Goal: Information Seeking & Learning: Learn about a topic

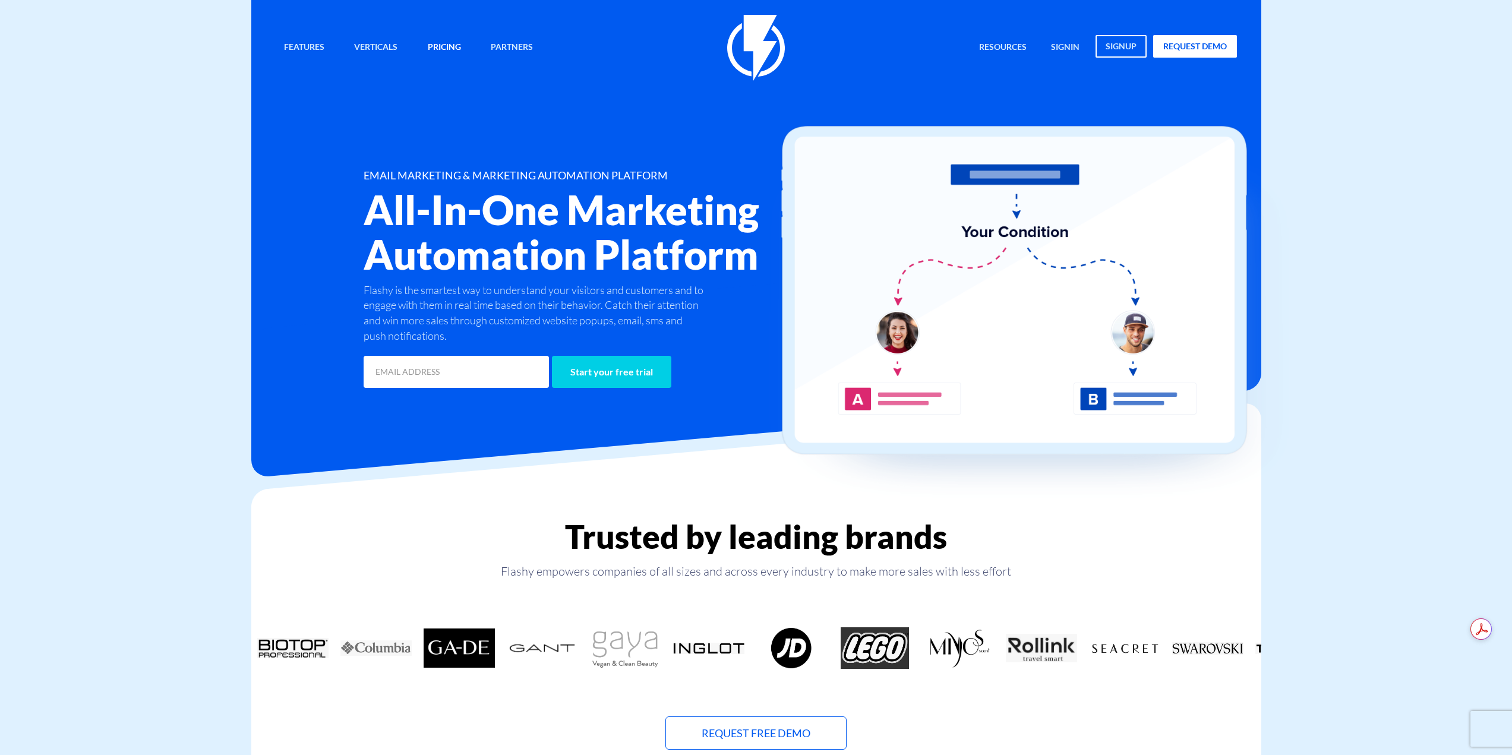
drag, startPoint x: 0, startPoint y: 0, endPoint x: 436, endPoint y: 50, distance: 438.9
click at [436, 50] on link "Pricing" at bounding box center [444, 48] width 51 height 26
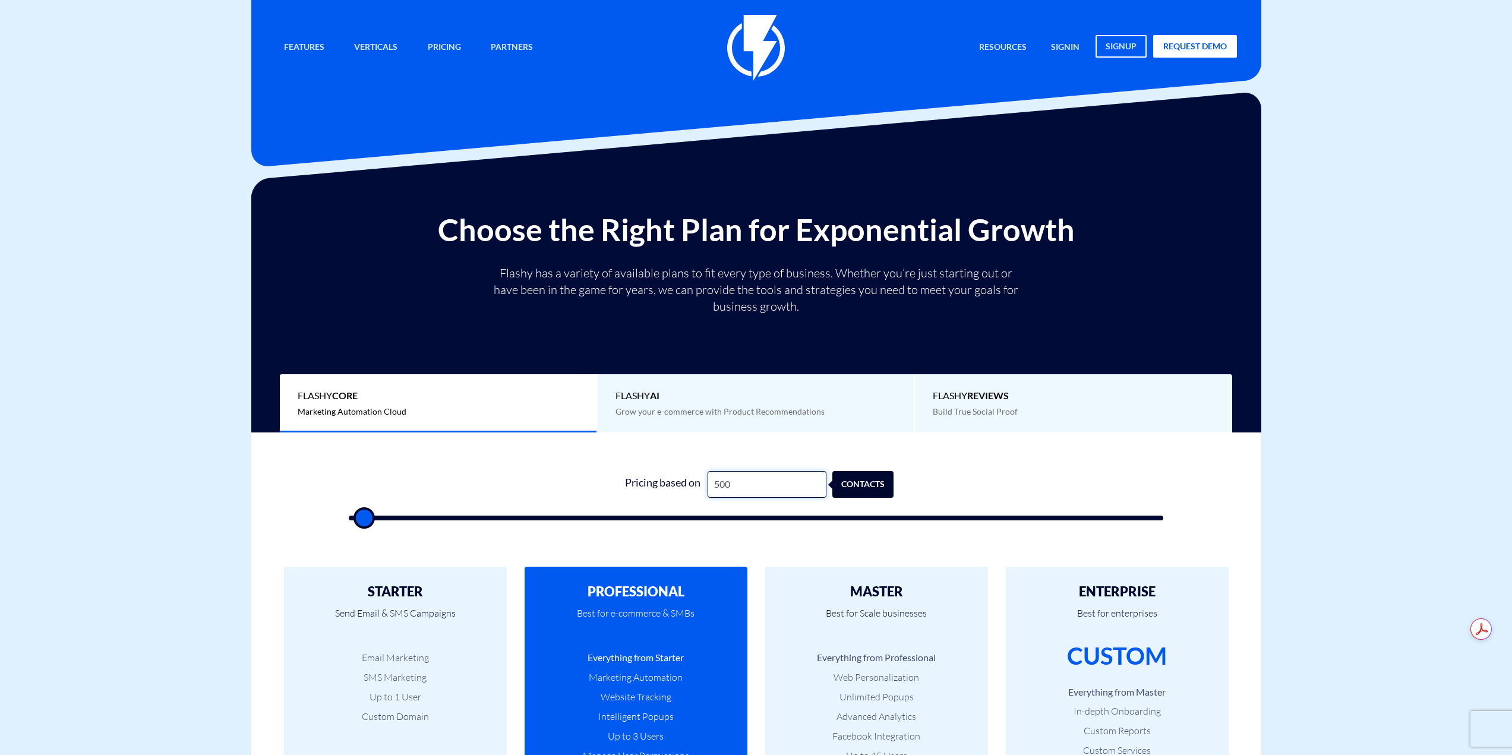
click at [766, 498] on input "500" at bounding box center [767, 484] width 119 height 27
click at [767, 495] on input "500" at bounding box center [767, 484] width 119 height 27
type input "1"
type input "500"
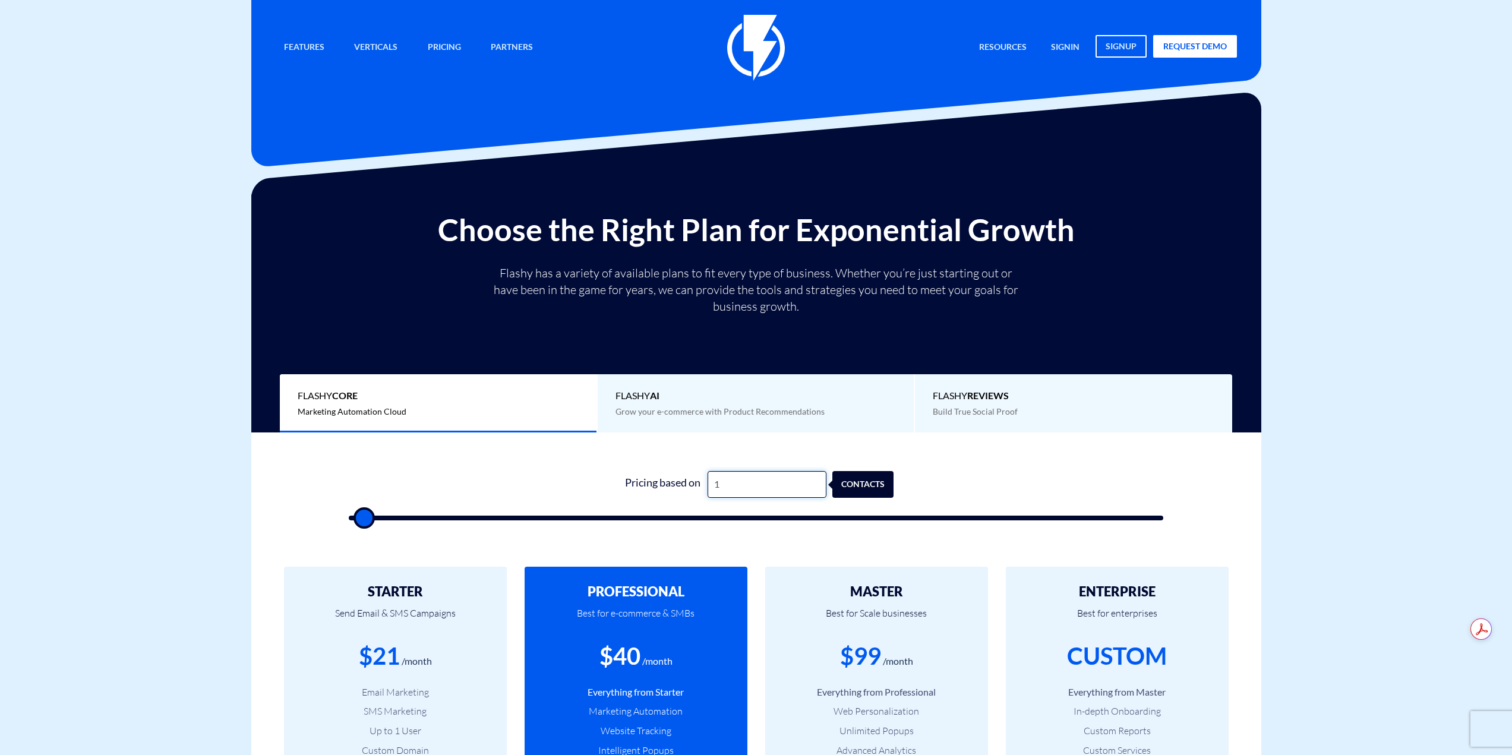
type input "11"
type input "500"
type input "110"
type input "500"
type input "1,100"
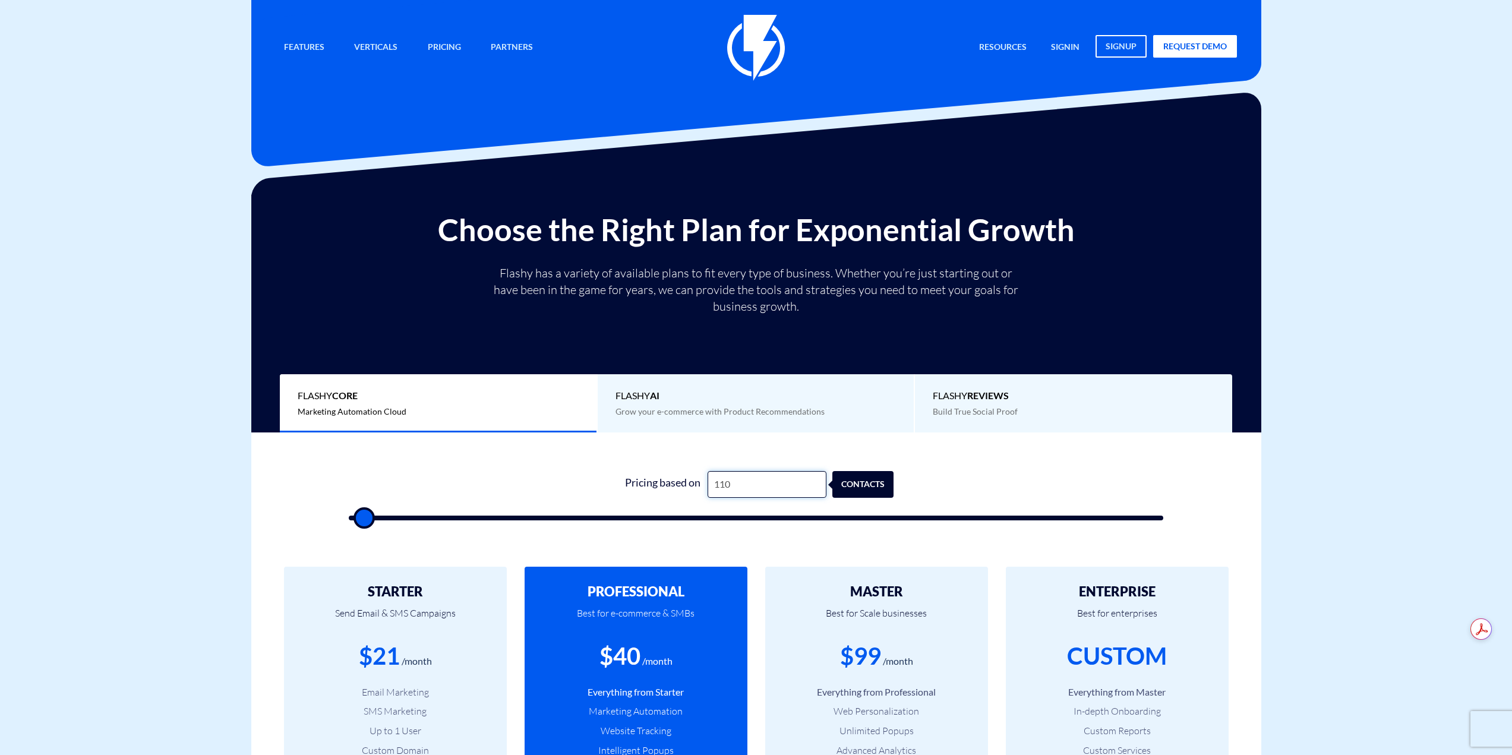
type input "1000"
type input "1"
type input "500"
type input "10"
type input "500"
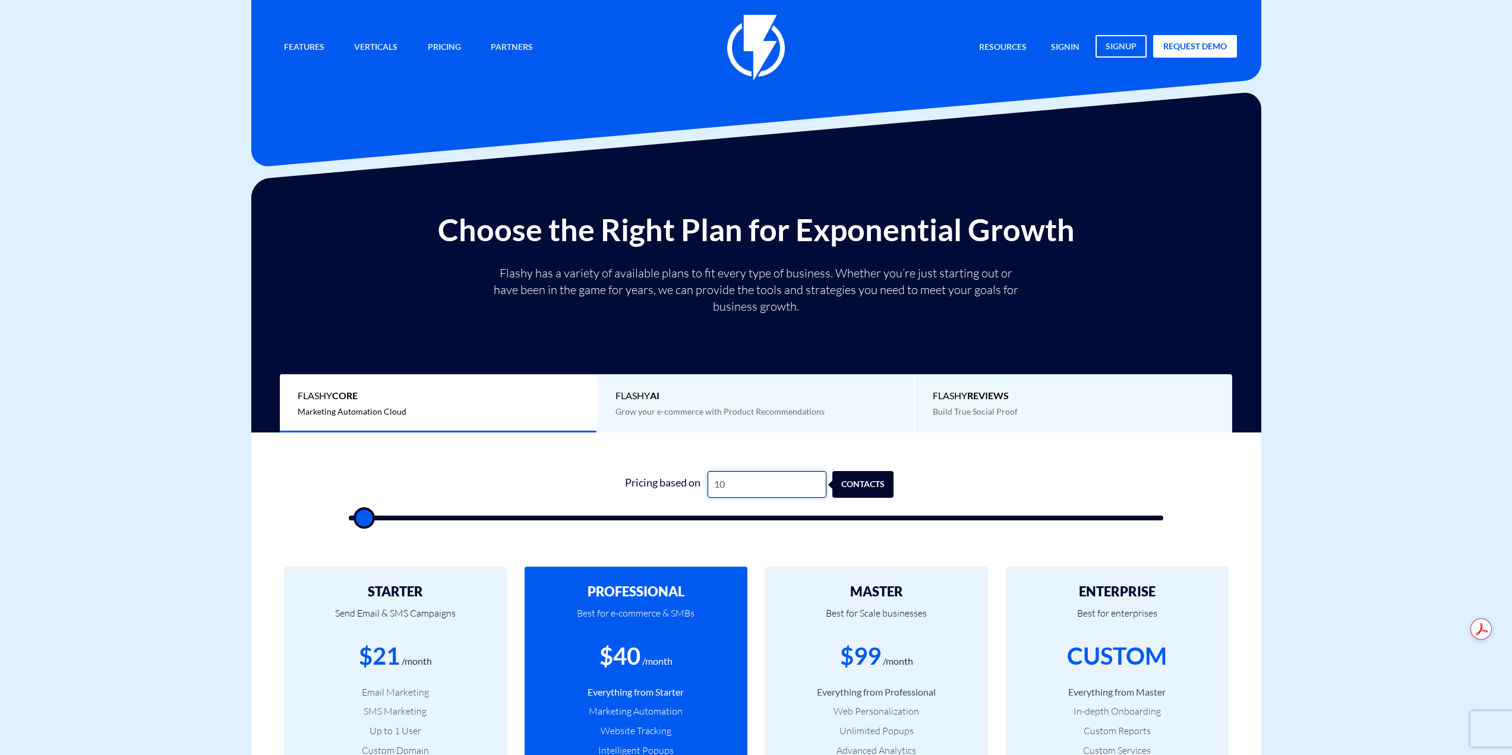
type input "100"
type input "500"
type input "1,000"
type input "1000"
type input "10,000"
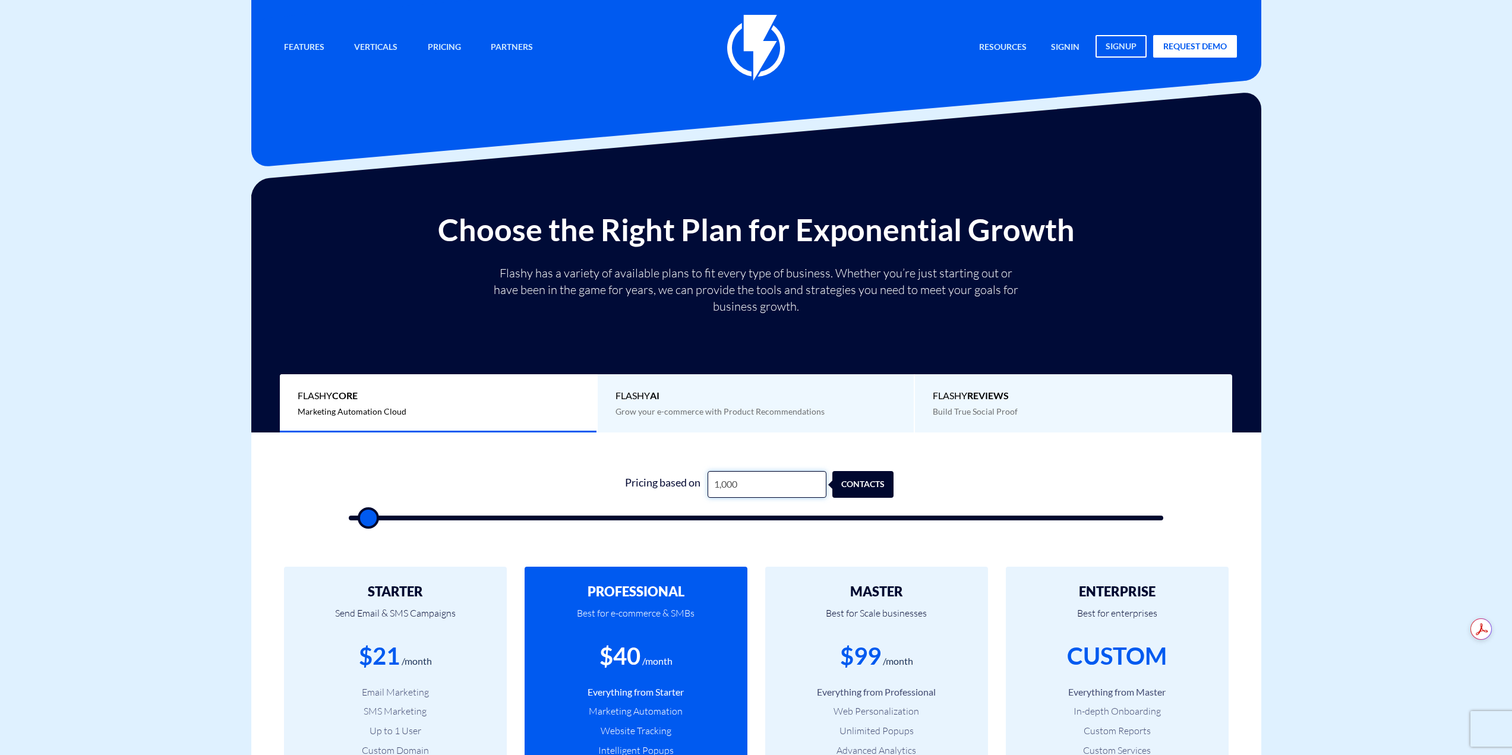
type input "10000"
drag, startPoint x: 718, startPoint y: 485, endPoint x: 710, endPoint y: 485, distance: 7.1
click at [710, 485] on input "10,000" at bounding box center [767, 484] width 119 height 27
type input "20,000"
type input "20000"
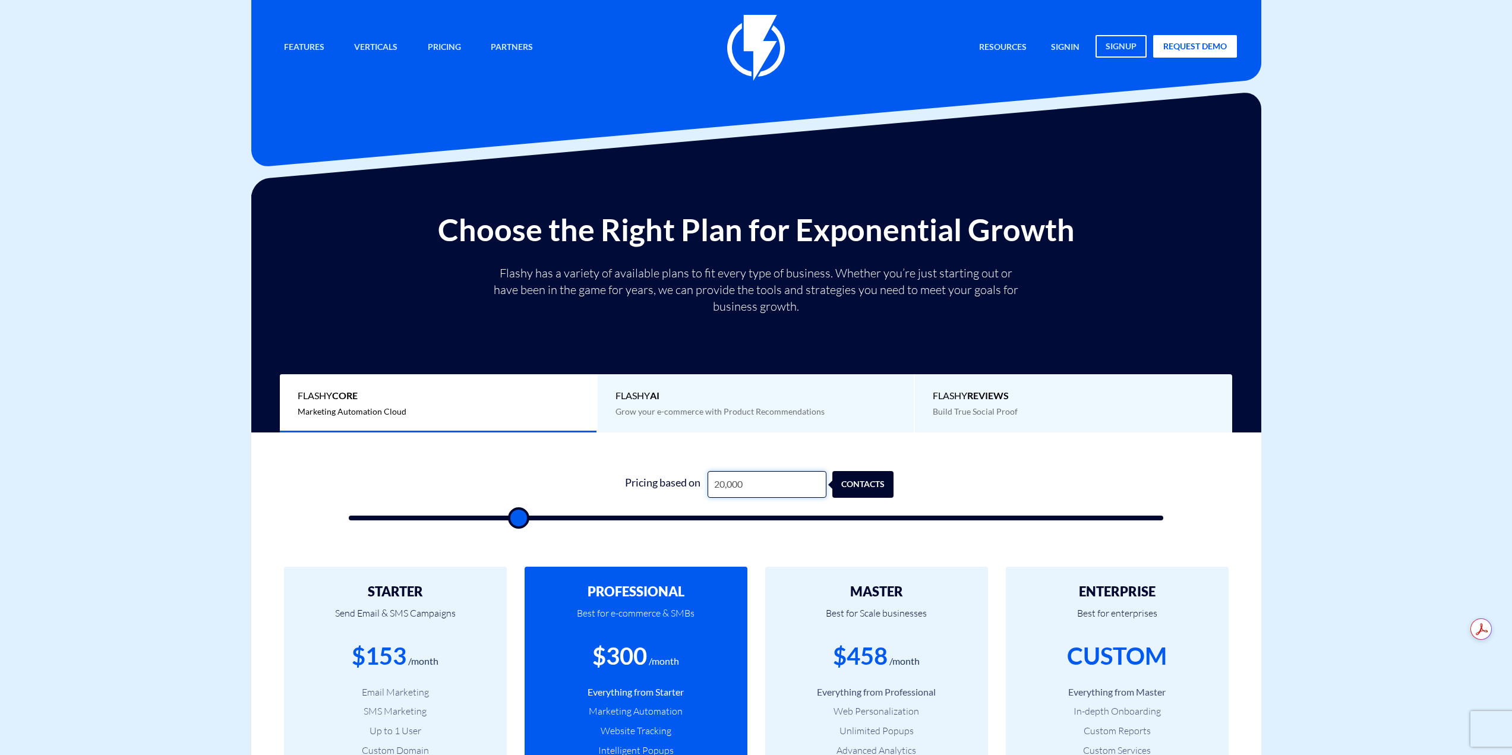
type input "20,000"
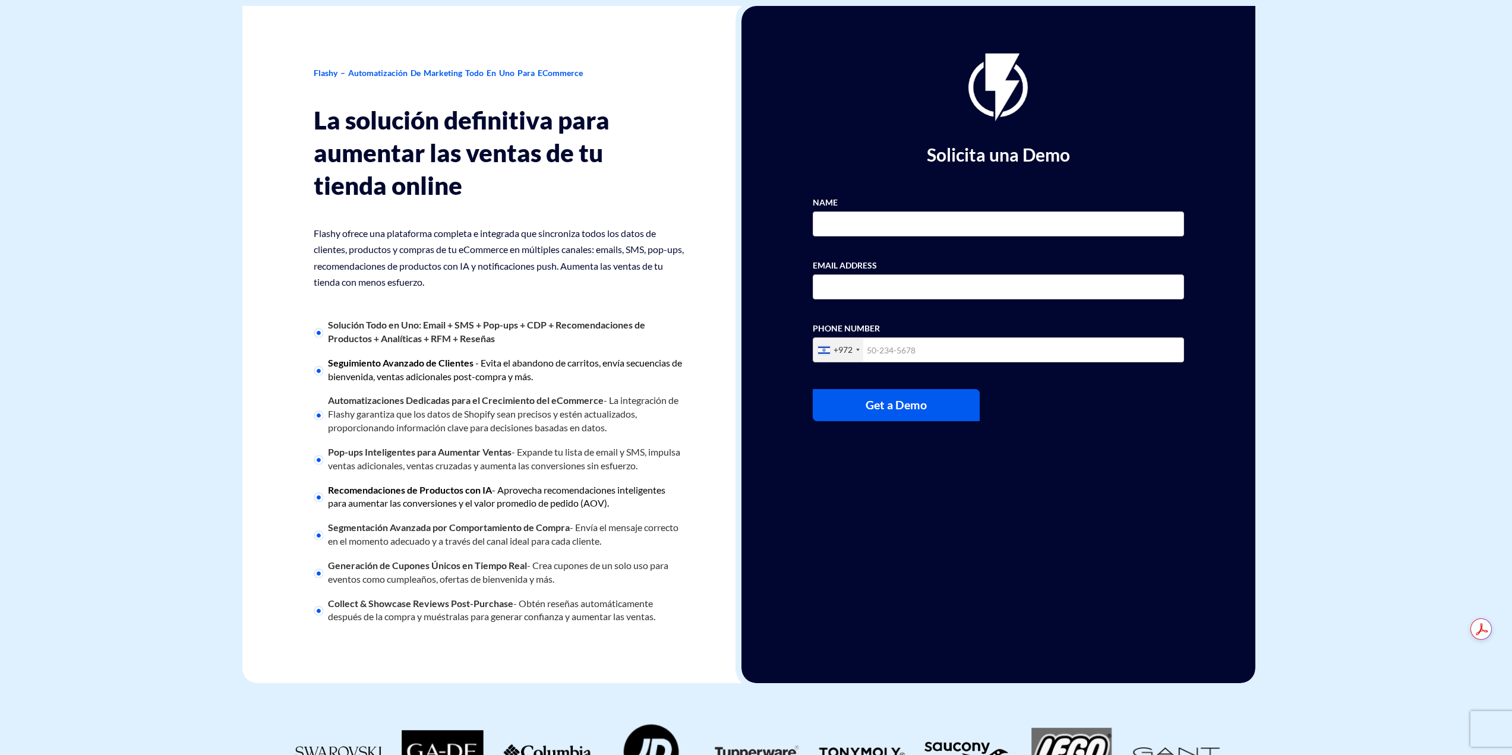
drag, startPoint x: 925, startPoint y: 424, endPoint x: 668, endPoint y: 200, distance: 341.1
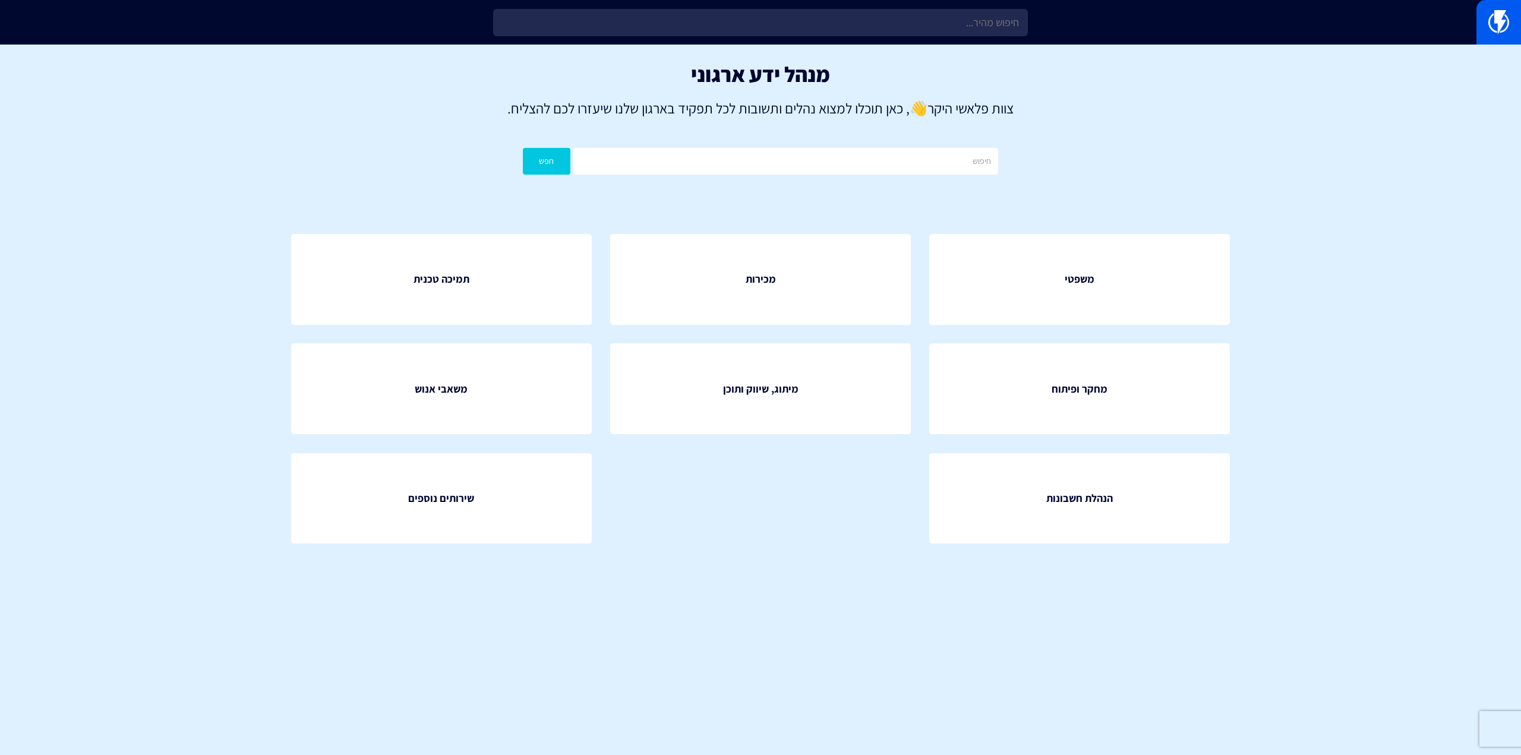
click at [841, 38] on div at bounding box center [760, 22] width 1521 height 45
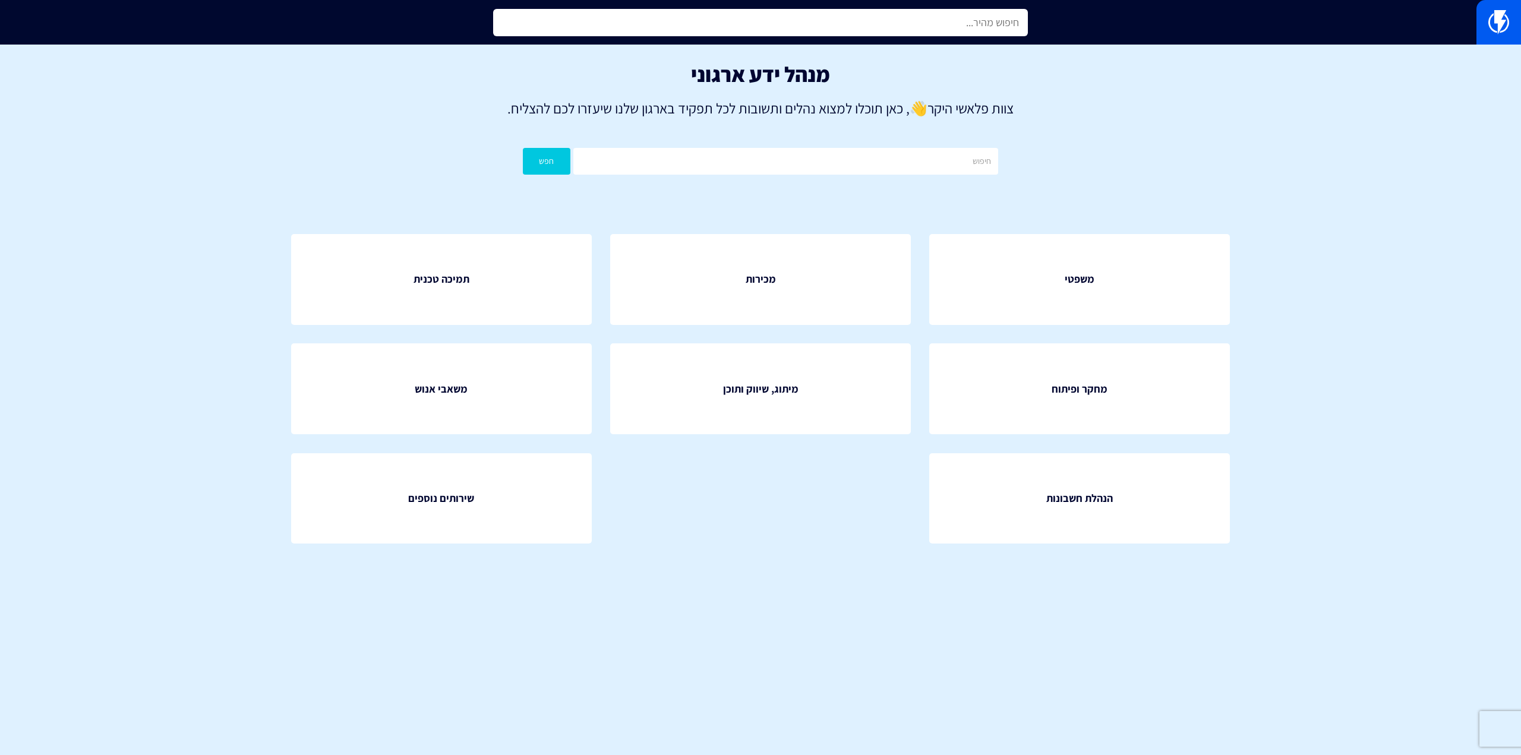
click at [847, 23] on input "text" at bounding box center [760, 22] width 535 height 27
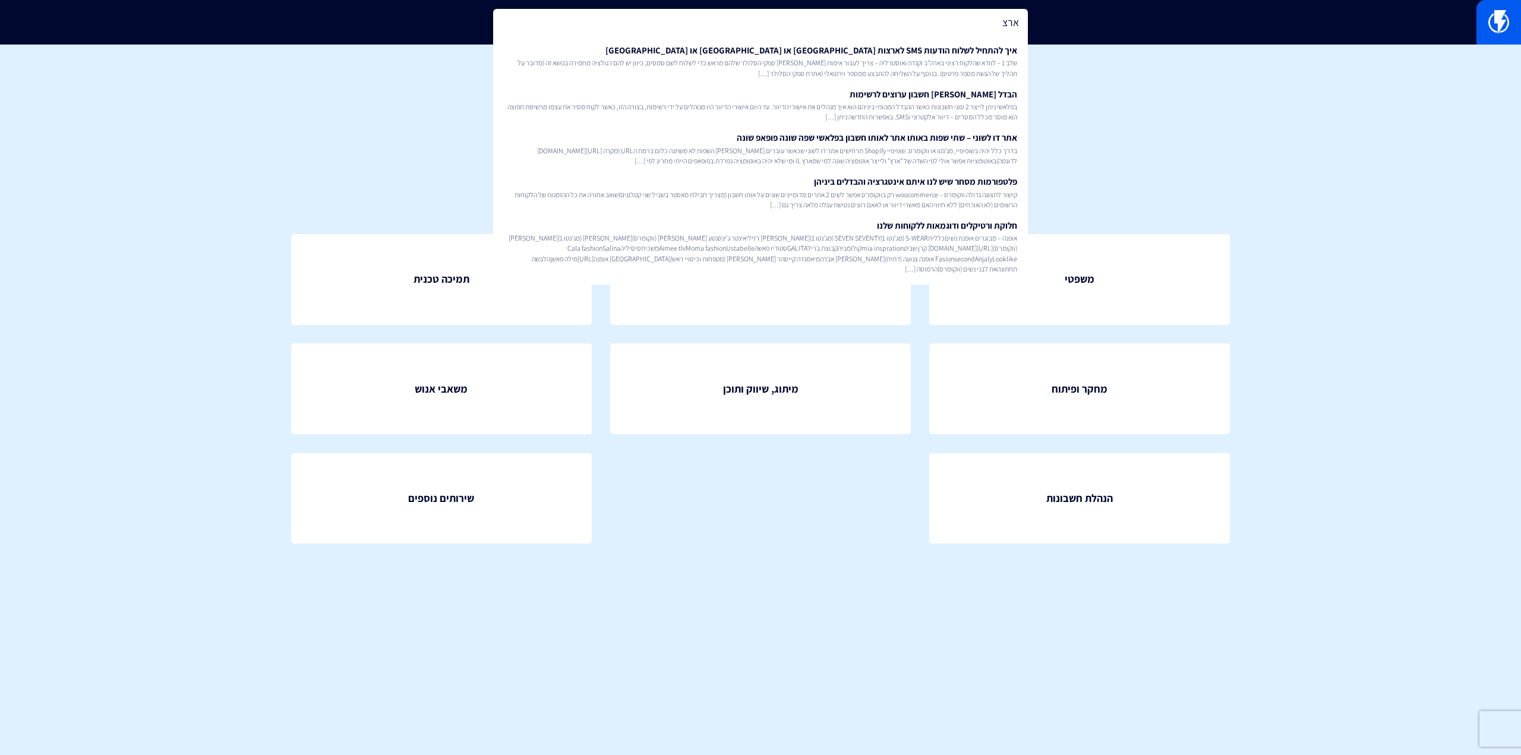
click at [846, 37] on div "איך להתחיל לשלוח הודעות SMS לארצות הברית או קנדה או אוסטרליה שלב 1 – לוודא שהלק…" at bounding box center [760, 158] width 535 height 251
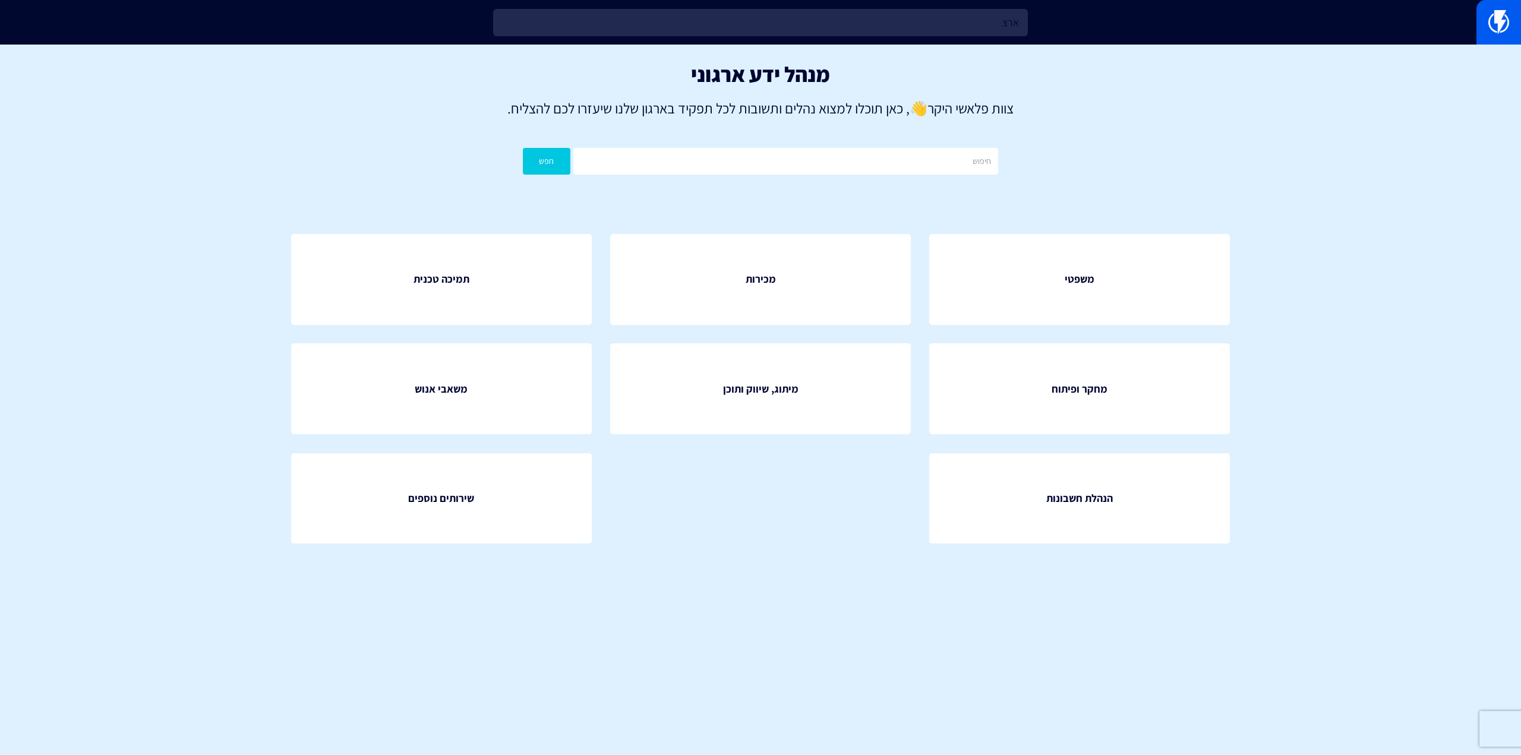
click at [848, 50] on div "מנהל ידע ארגוני צוות פלאשי היקר 👋 , כאן תוכלו למצוא נהלים ותשובות לכל תפקיד באר…" at bounding box center [760, 122] width 1521 height 154
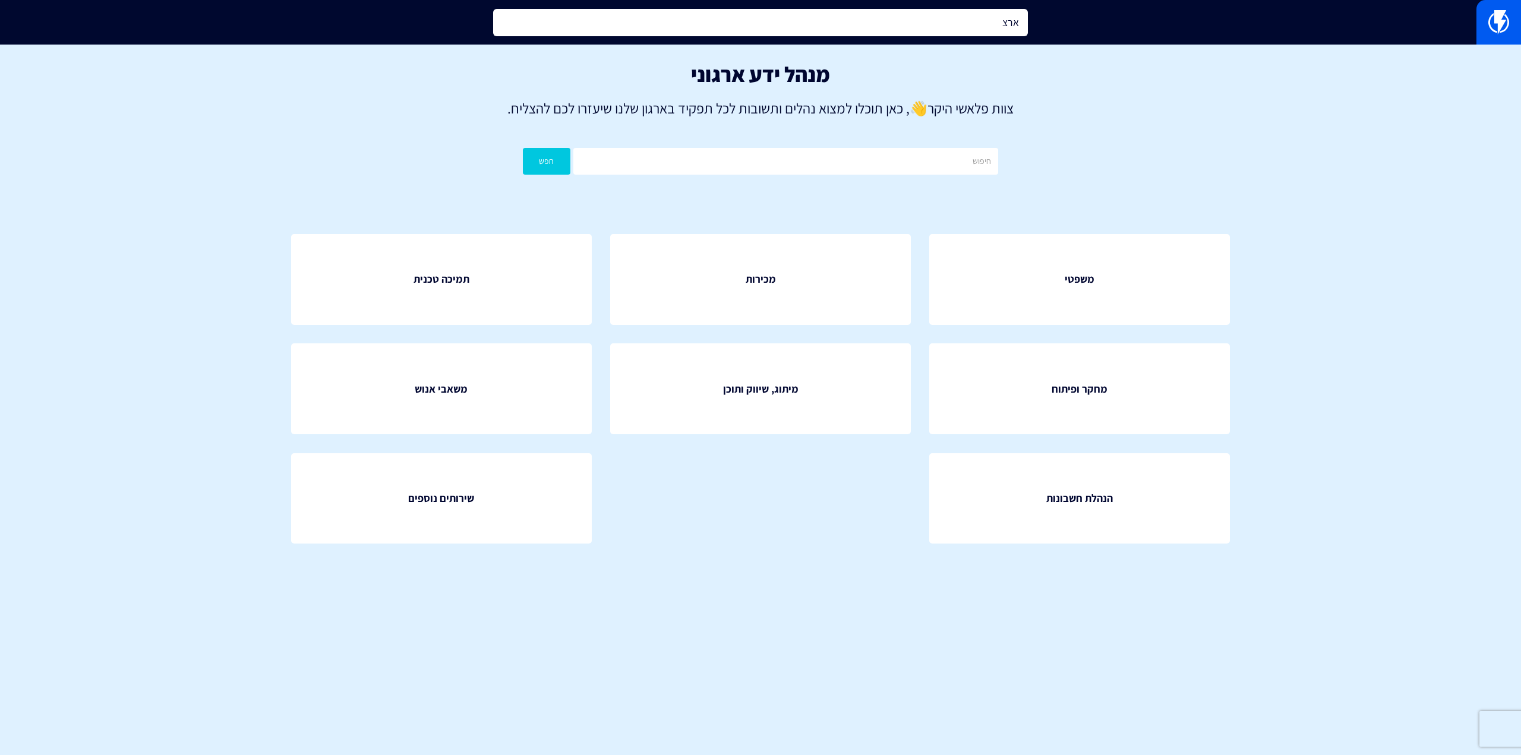
click at [926, 23] on input "ארצ" at bounding box center [760, 22] width 535 height 27
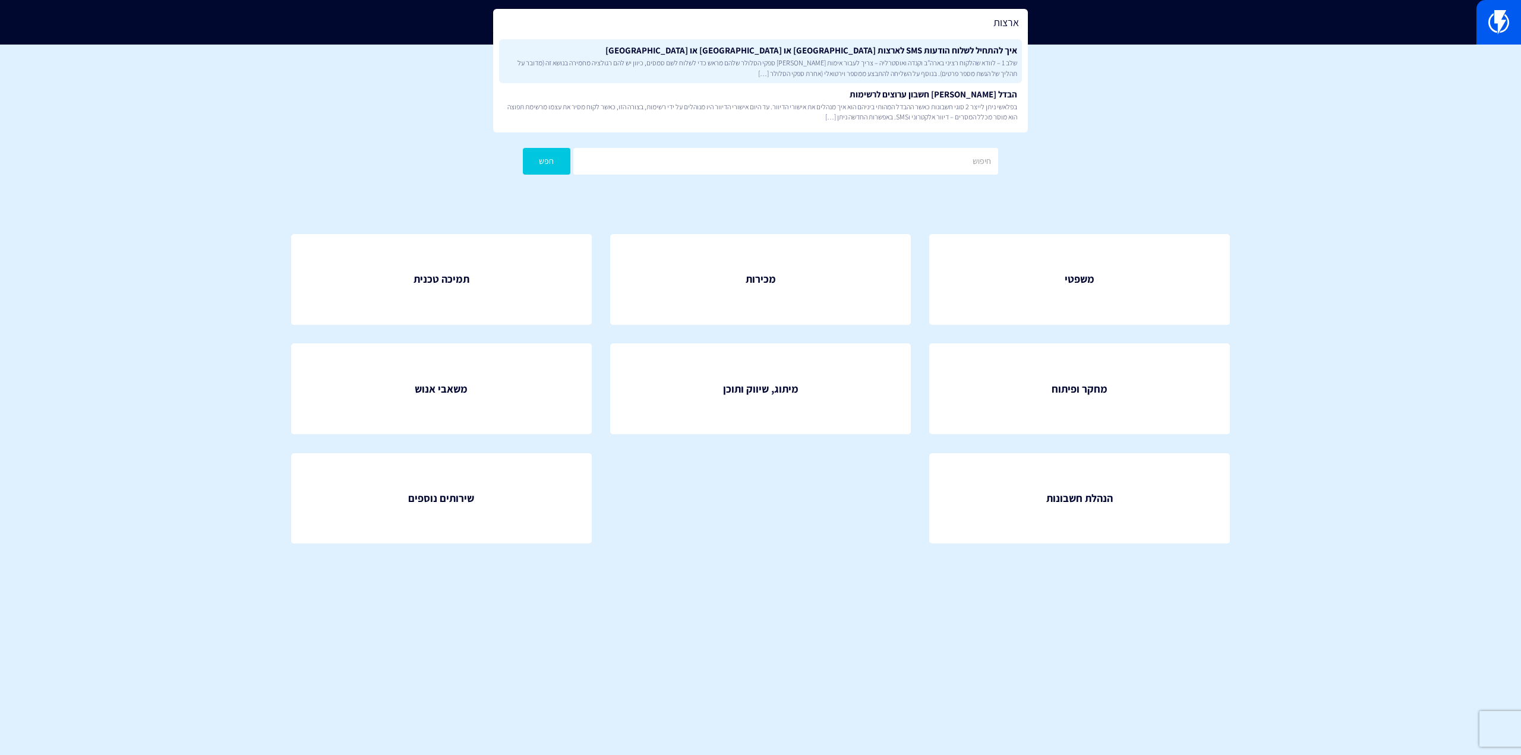
type input "ארצות"
click at [916, 43] on link "איך להתחיל לשלוח הודעות SMS לארצות הברית או קנדה או אוסטרליה שלב 1 – לוודא שהלק…" at bounding box center [760, 61] width 523 height 44
